Goal: Find contact information: Find contact information

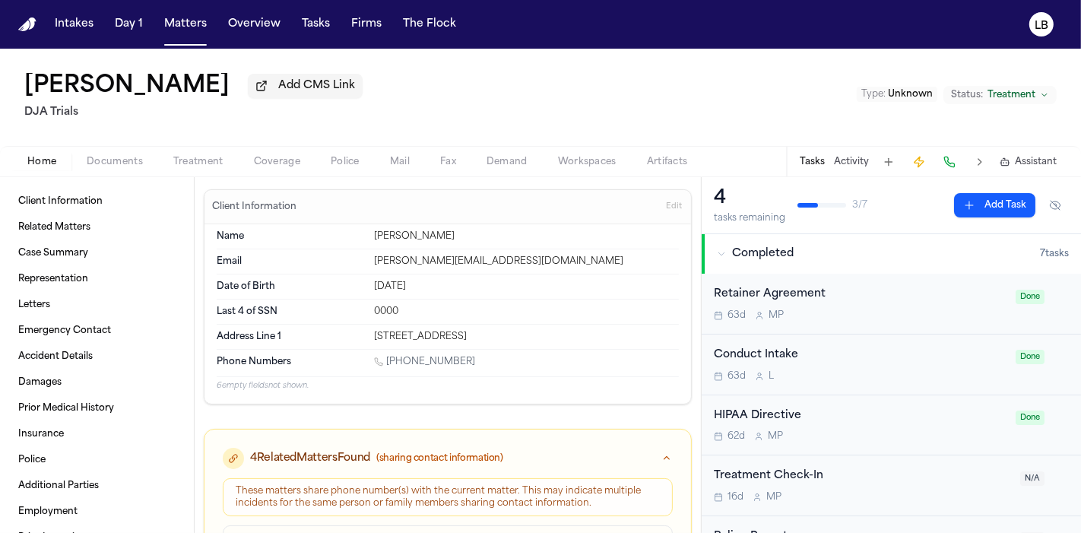
scroll to position [123, 0]
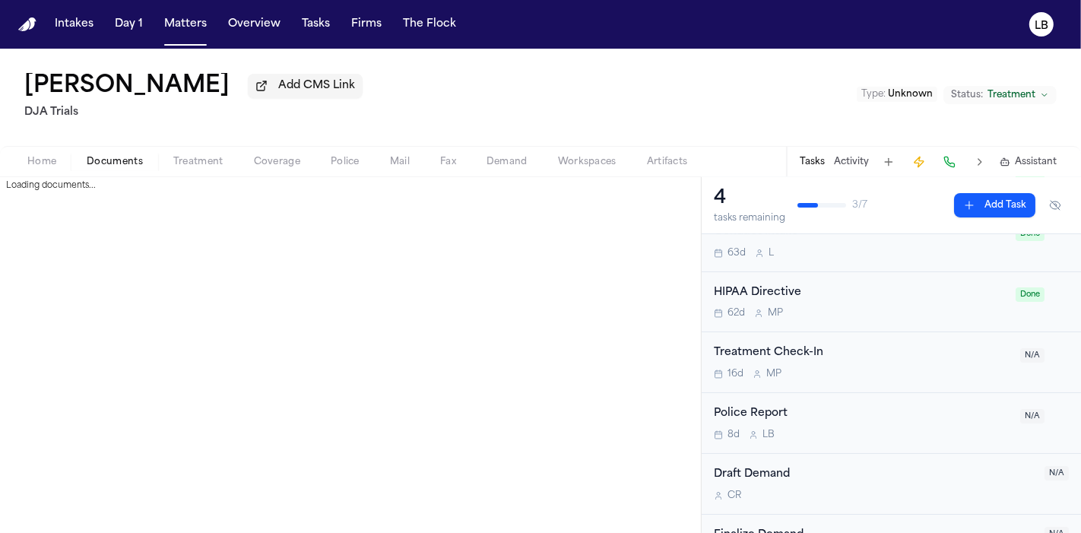
click at [98, 163] on span "Documents" at bounding box center [115, 162] width 56 height 12
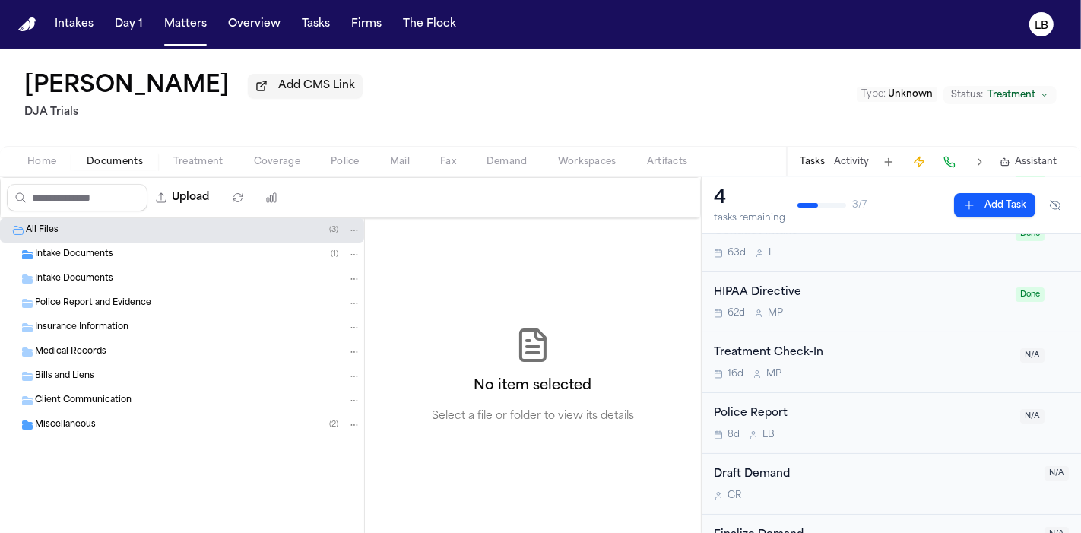
click at [74, 251] on span "Intake Documents" at bounding box center [74, 254] width 78 height 13
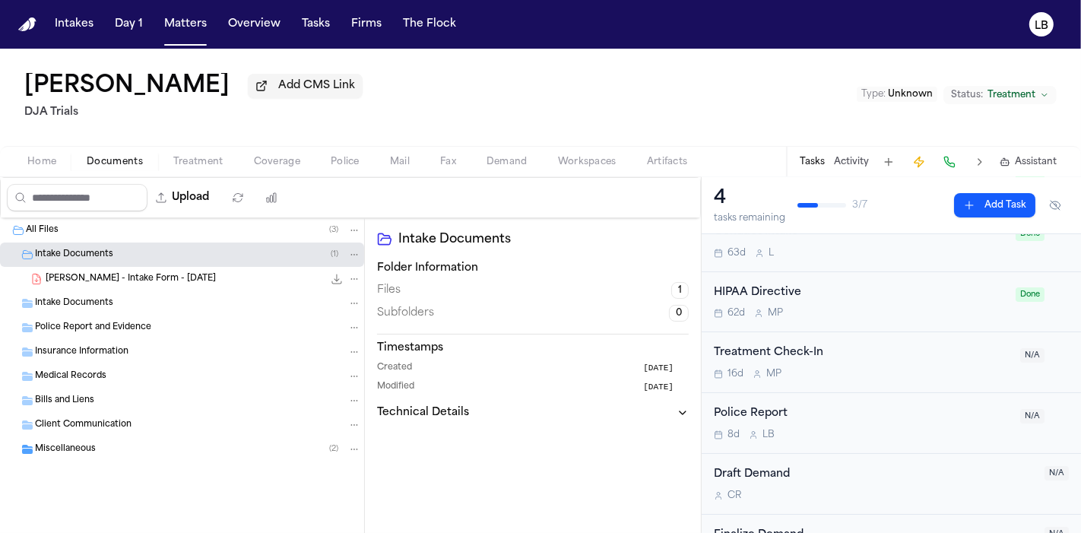
click at [98, 280] on span "[PERSON_NAME] - Intake Form - [DATE]" at bounding box center [131, 279] width 170 height 13
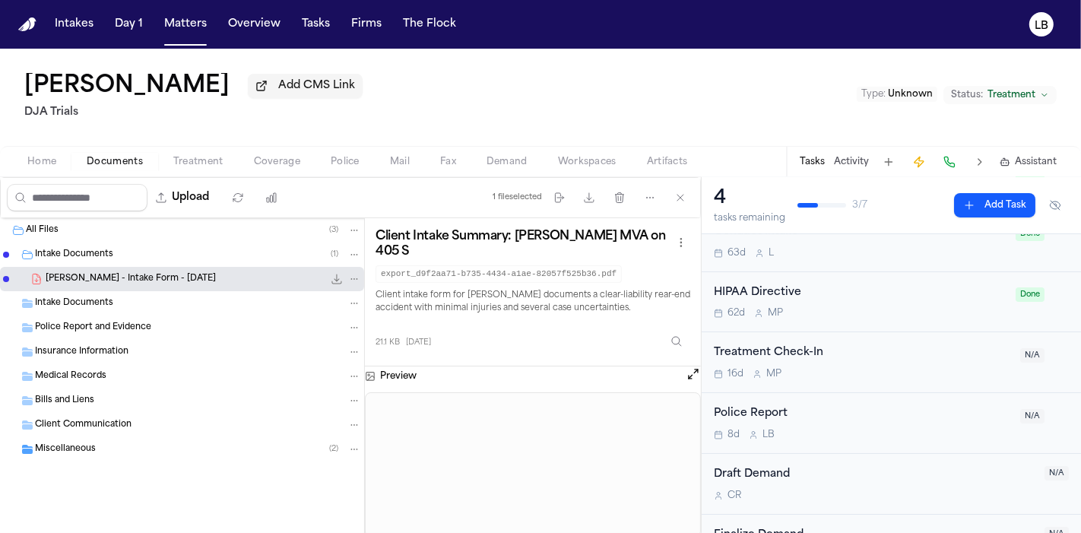
click at [128, 273] on span "[PERSON_NAME] - Intake Form - [DATE]" at bounding box center [131, 279] width 170 height 13
click at [593, 191] on icon "button" at bounding box center [589, 197] width 12 height 12
click at [43, 164] on span "Home" at bounding box center [41, 162] width 29 height 12
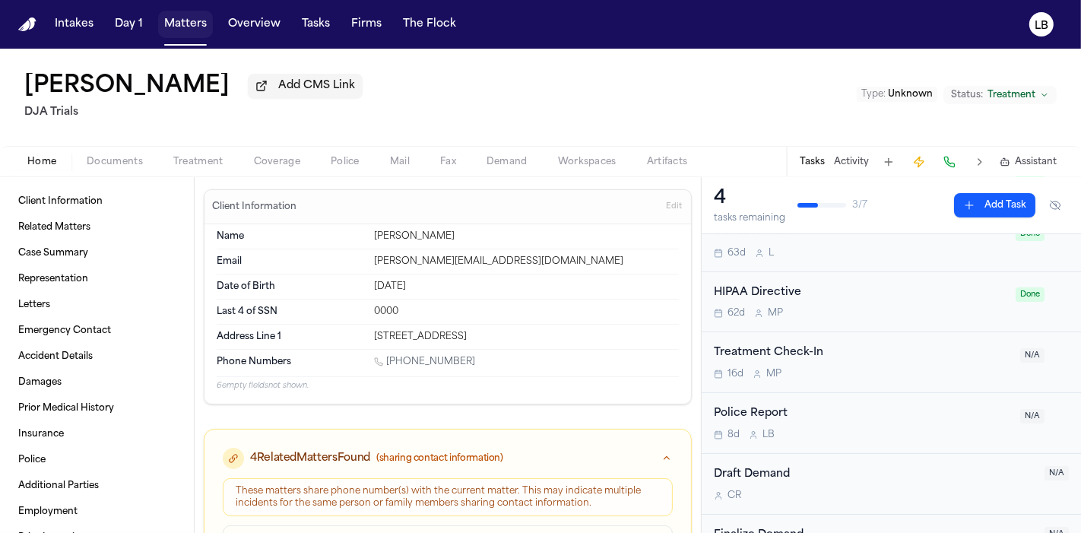
click at [182, 23] on button "Matters" at bounding box center [185, 24] width 55 height 27
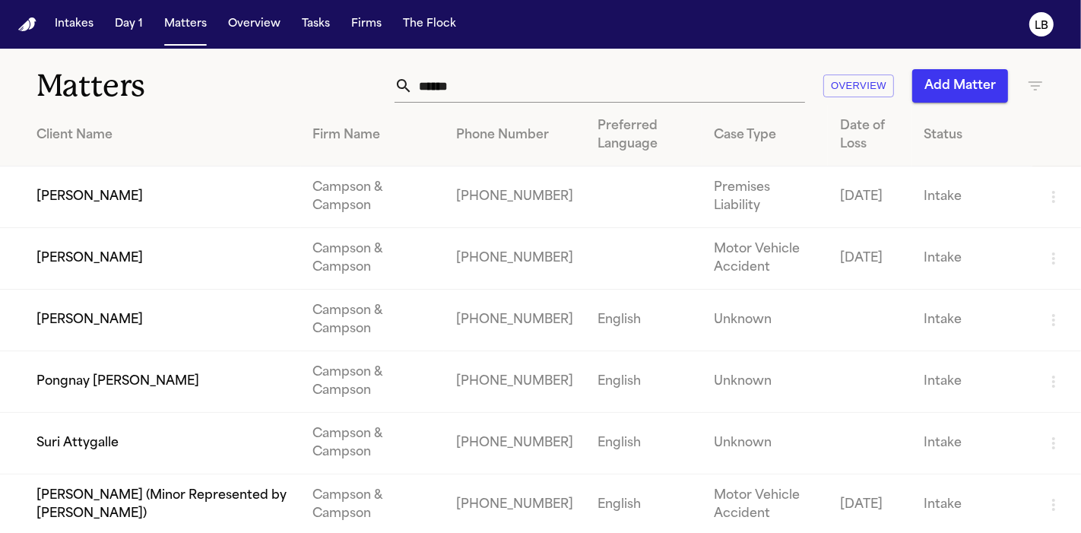
click at [452, 90] on input "******" at bounding box center [609, 85] width 392 height 33
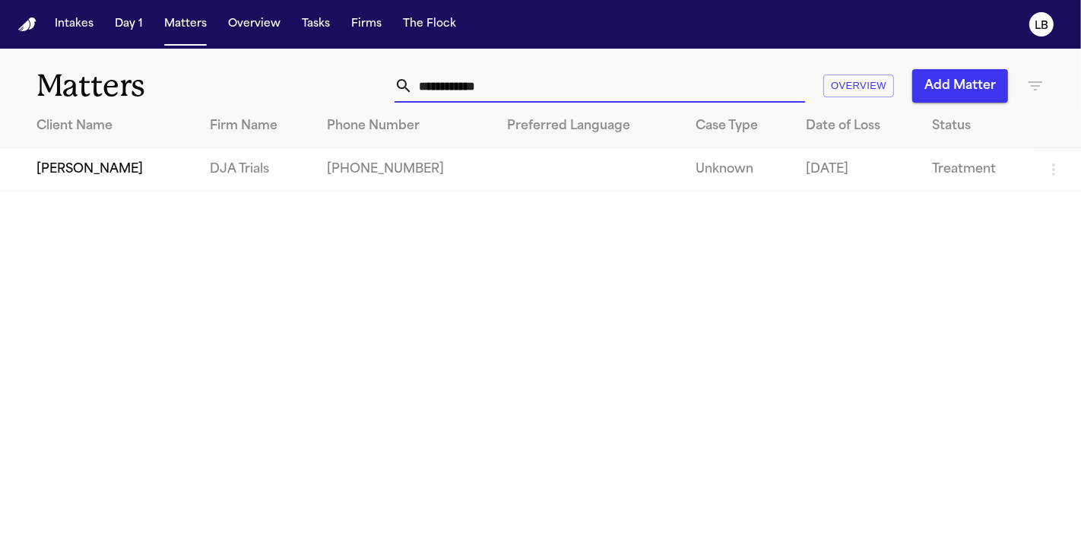
type input "**********"
click at [373, 163] on td "[PHONE_NUMBER]" at bounding box center [405, 169] width 180 height 43
click at [50, 150] on td "[PERSON_NAME]" at bounding box center [99, 169] width 198 height 43
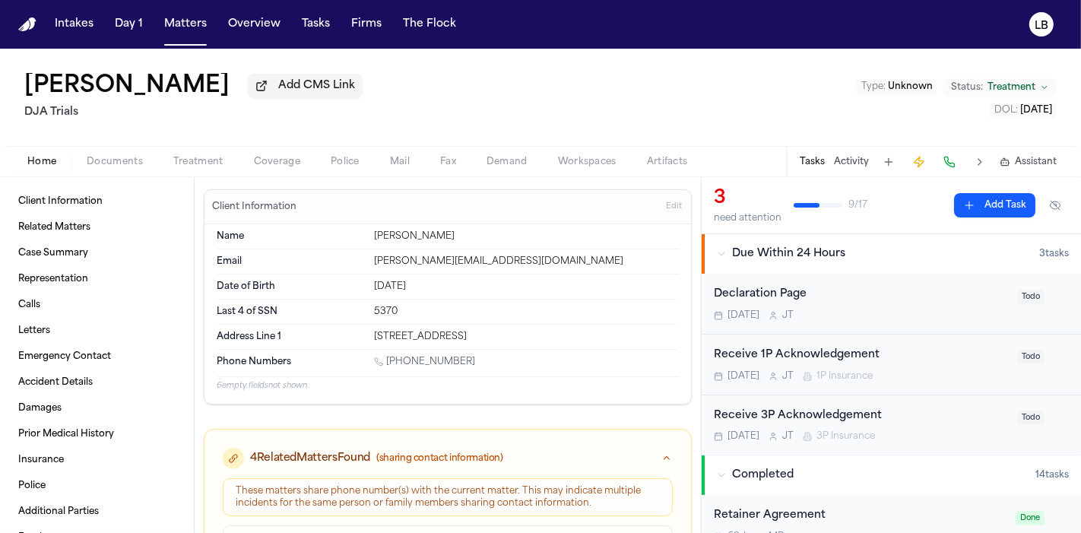
click at [431, 356] on link "[PHONE_NUMBER]" at bounding box center [424, 362] width 101 height 12
